Goal: Transaction & Acquisition: Purchase product/service

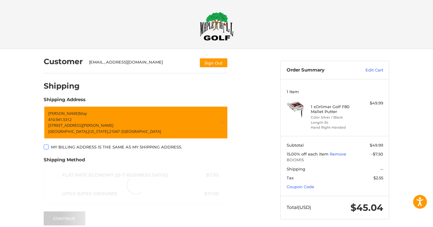
scroll to position [28, 0]
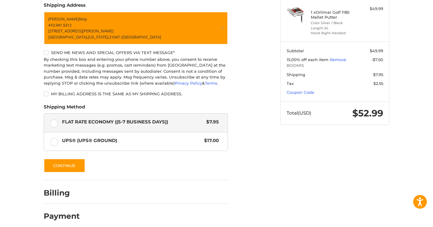
scroll to position [100, 0]
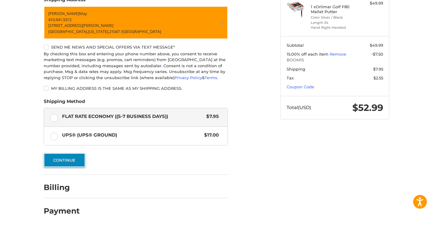
click at [72, 158] on button "Continue" at bounding box center [65, 160] width 42 height 14
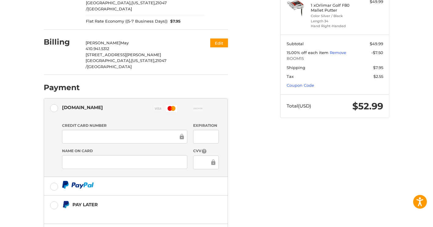
scroll to position [143, 0]
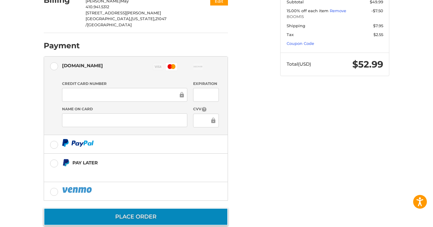
click at [133, 208] on button "Place Order" at bounding box center [136, 216] width 184 height 17
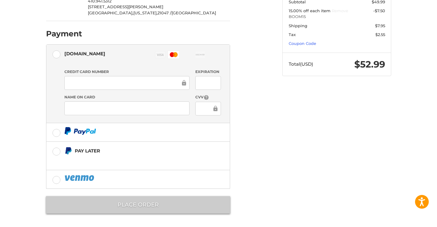
scroll to position [0, 0]
